Goal: Check status: Check status

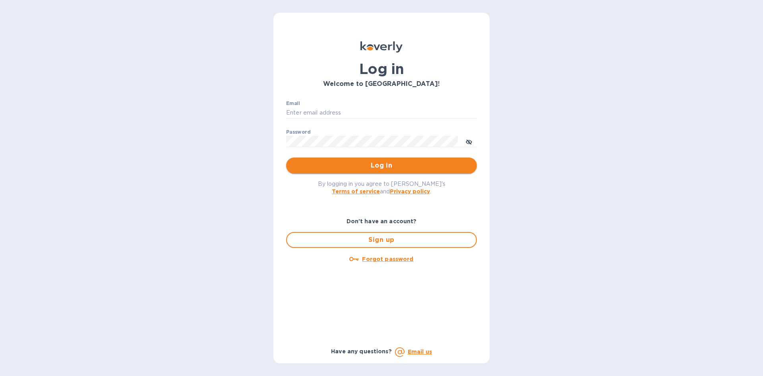
type input "[EMAIL_ADDRESS][DOMAIN_NAME]"
click at [421, 160] on button "Log in" at bounding box center [381, 165] width 191 height 16
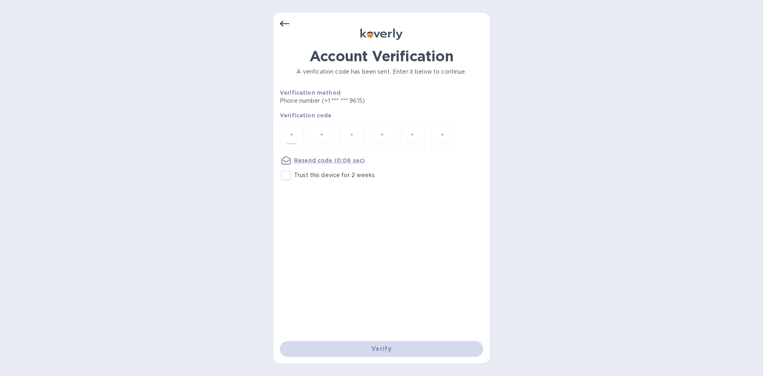
click at [297, 132] on div at bounding box center [292, 136] width 24 height 28
type input "2"
type input "1"
type input "8"
type input "1"
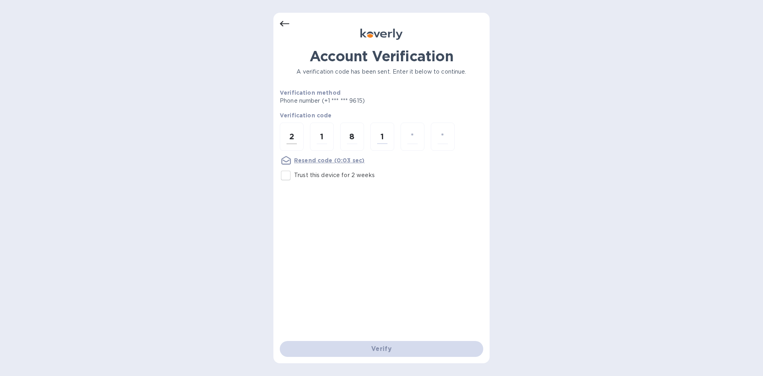
type input "6"
type input "4"
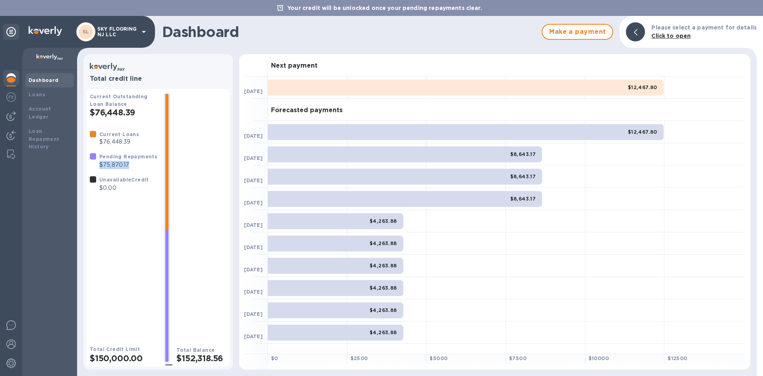
drag, startPoint x: 105, startPoint y: 167, endPoint x: 139, endPoint y: 168, distance: 33.8
click at [139, 168] on p "$75,870.17" at bounding box center [128, 165] width 58 height 8
click at [223, 167] on div "Total Balance $152,318.56" at bounding box center [202, 227] width 50 height 271
click at [14, 114] on img at bounding box center [11, 116] width 10 height 10
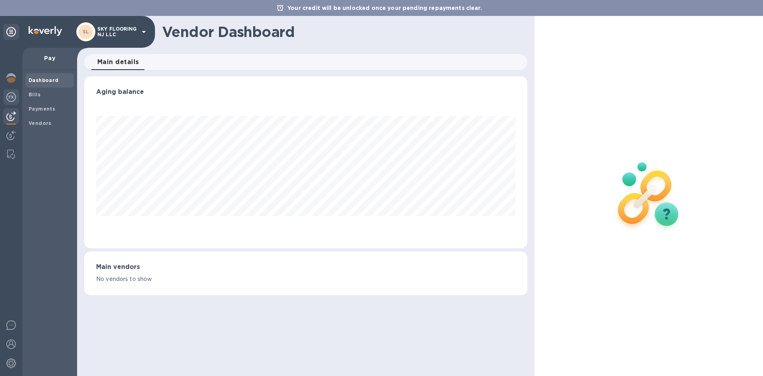
click at [15, 95] on img at bounding box center [11, 97] width 10 height 10
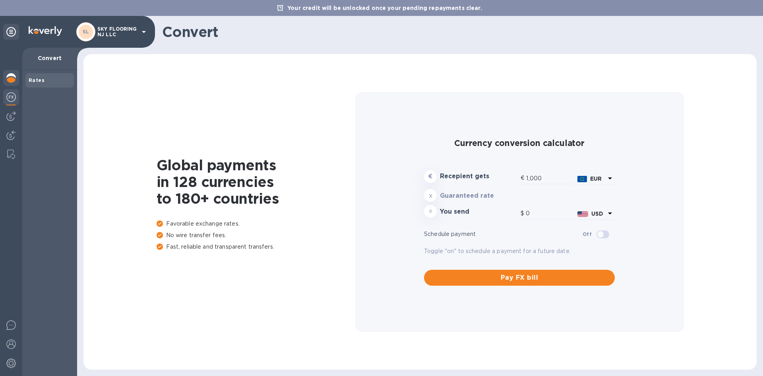
type input "1,191.22"
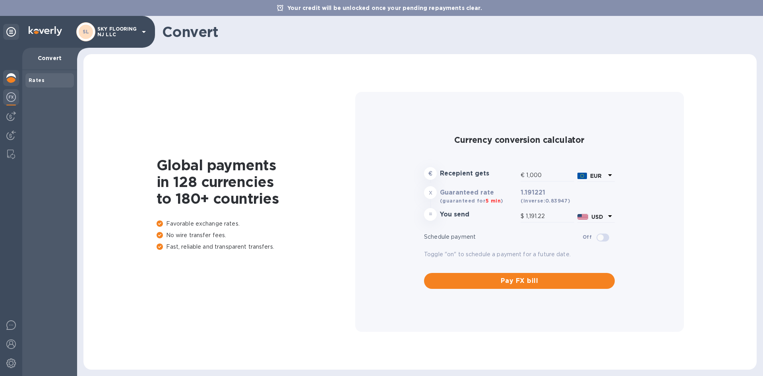
click at [12, 81] on img at bounding box center [11, 78] width 10 height 10
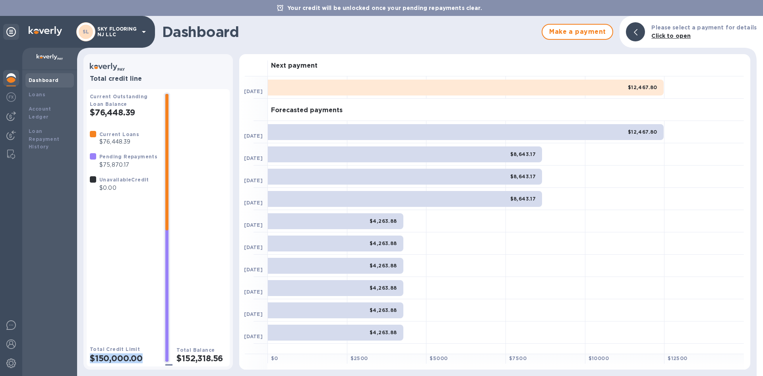
drag, startPoint x: 92, startPoint y: 353, endPoint x: 155, endPoint y: 353, distance: 62.8
click at [155, 353] on div "Current Outstanding Loan Balance $76,448.39 Current Loans $76,448.39 Pending Re…" at bounding box center [158, 227] width 137 height 271
click at [12, 115] on img at bounding box center [11, 116] width 10 height 10
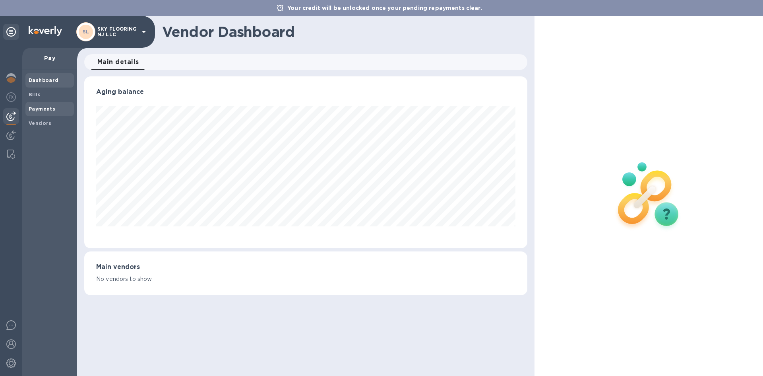
scroll to position [172, 443]
click at [38, 109] on b "Payments" at bounding box center [42, 109] width 27 height 6
